Goal: Navigation & Orientation: Find specific page/section

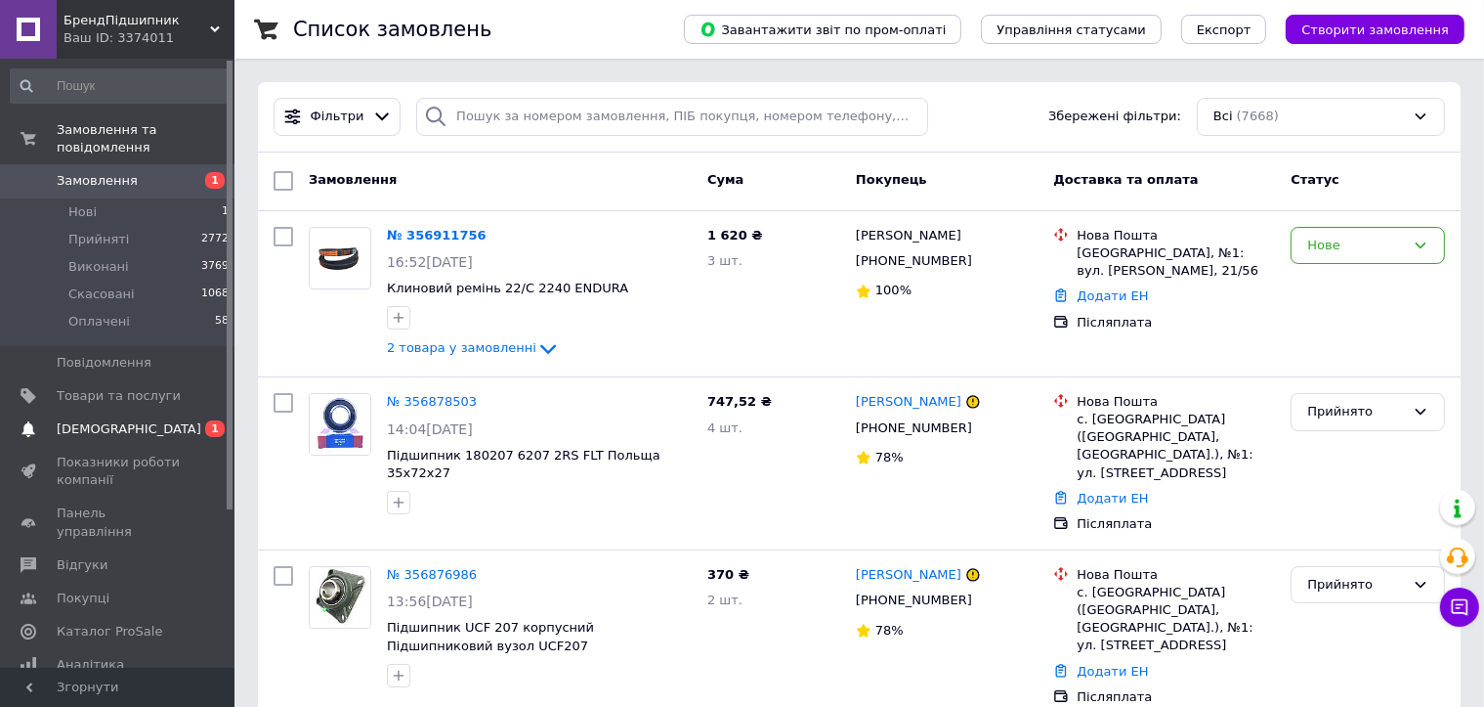
click at [178, 420] on span "[DEMOGRAPHIC_DATA]" at bounding box center [119, 429] width 124 height 18
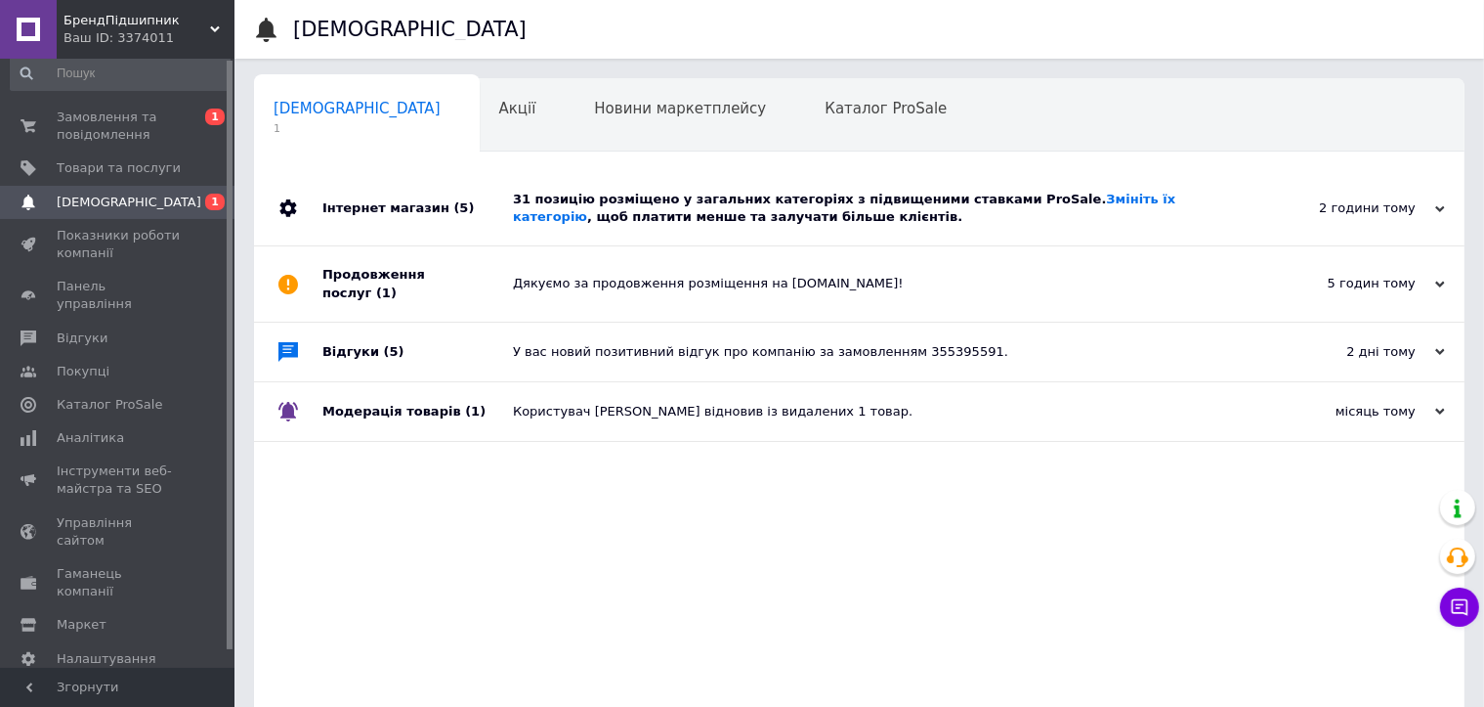
scroll to position [17, 0]
click at [87, 392] on span "Каталог ProSale" at bounding box center [110, 401] width 106 height 18
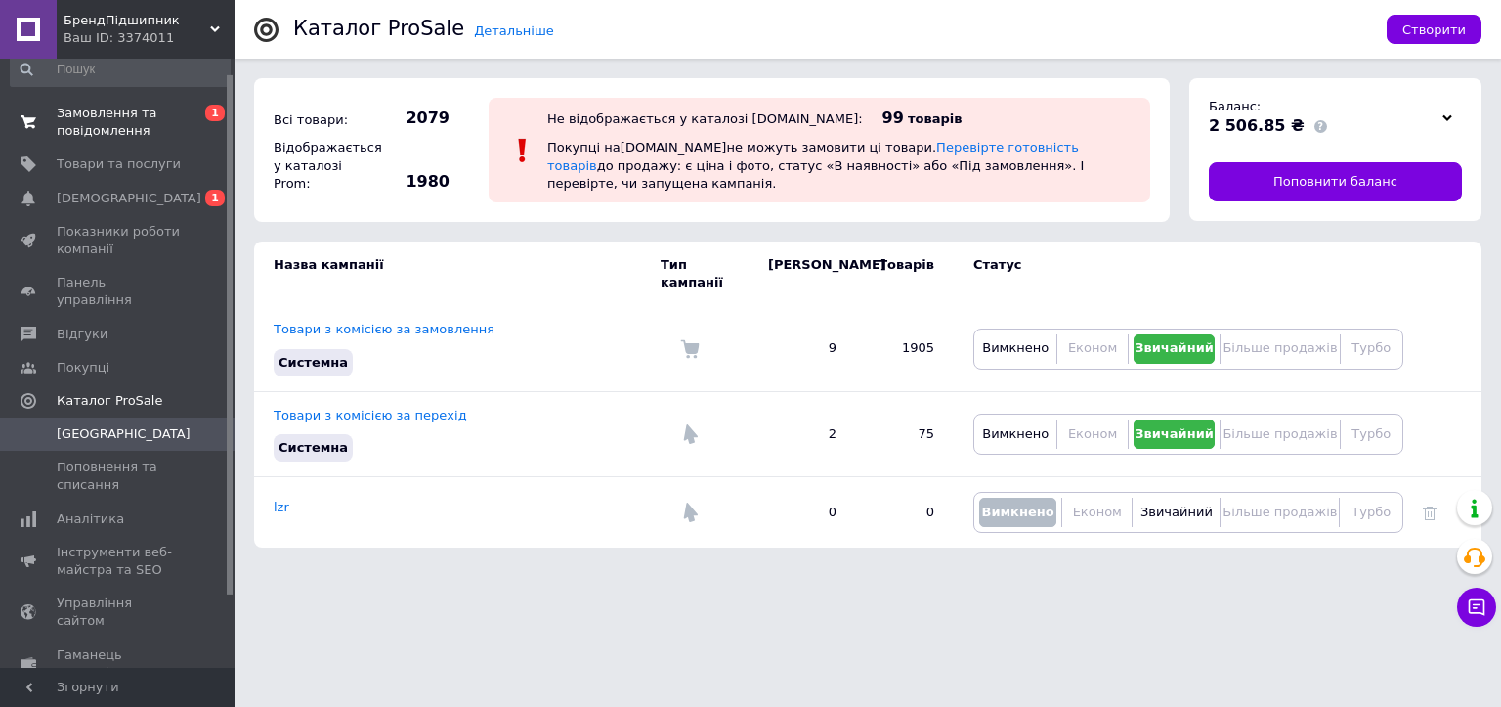
click at [144, 125] on span "Замовлення та повідомлення" at bounding box center [119, 122] width 124 height 35
